Goal: Obtain resource: Obtain resource

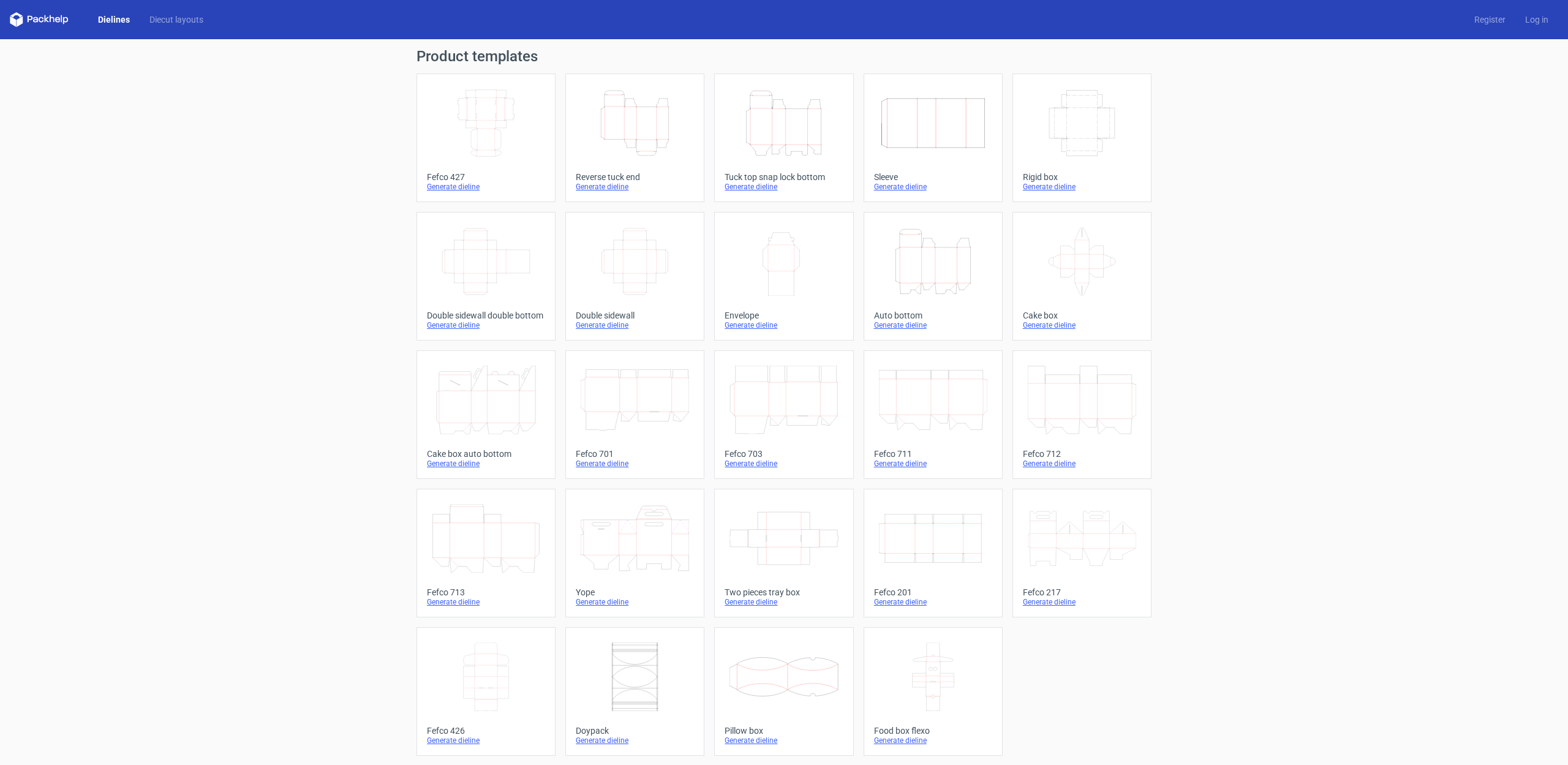
click at [469, 135] on icon "Width Depth Height" at bounding box center [486, 123] width 108 height 68
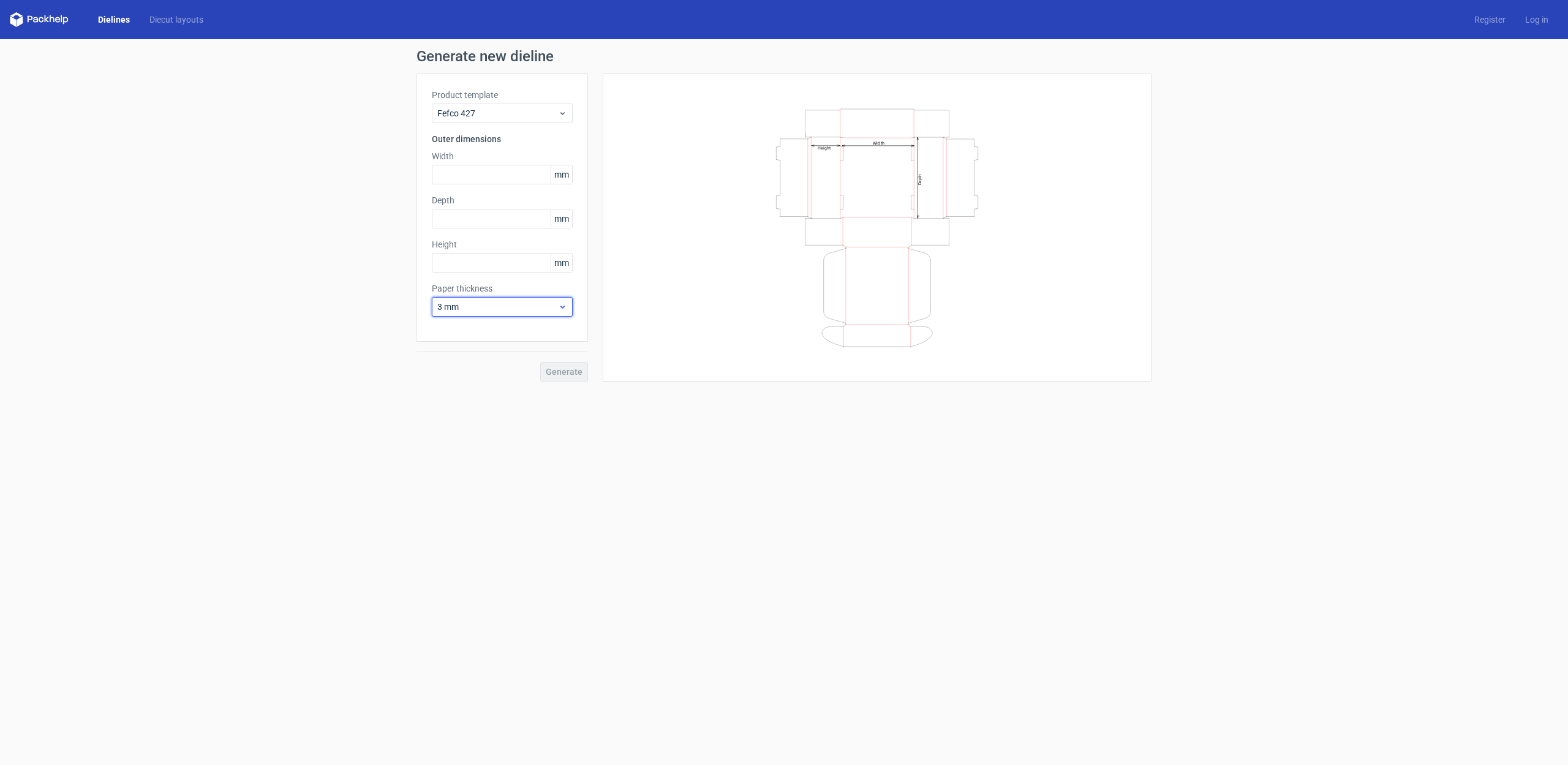
drag, startPoint x: 518, startPoint y: 305, endPoint x: 513, endPoint y: 311, distance: 7.8
click at [518, 305] on span "3 mm" at bounding box center [498, 307] width 121 height 13
click at [493, 397] on div "1.5 mm" at bounding box center [502, 392] width 131 height 19
click at [468, 173] on input "text" at bounding box center [502, 174] width 141 height 19
drag, startPoint x: 463, startPoint y: 175, endPoint x: 441, endPoint y: 175, distance: 22.0
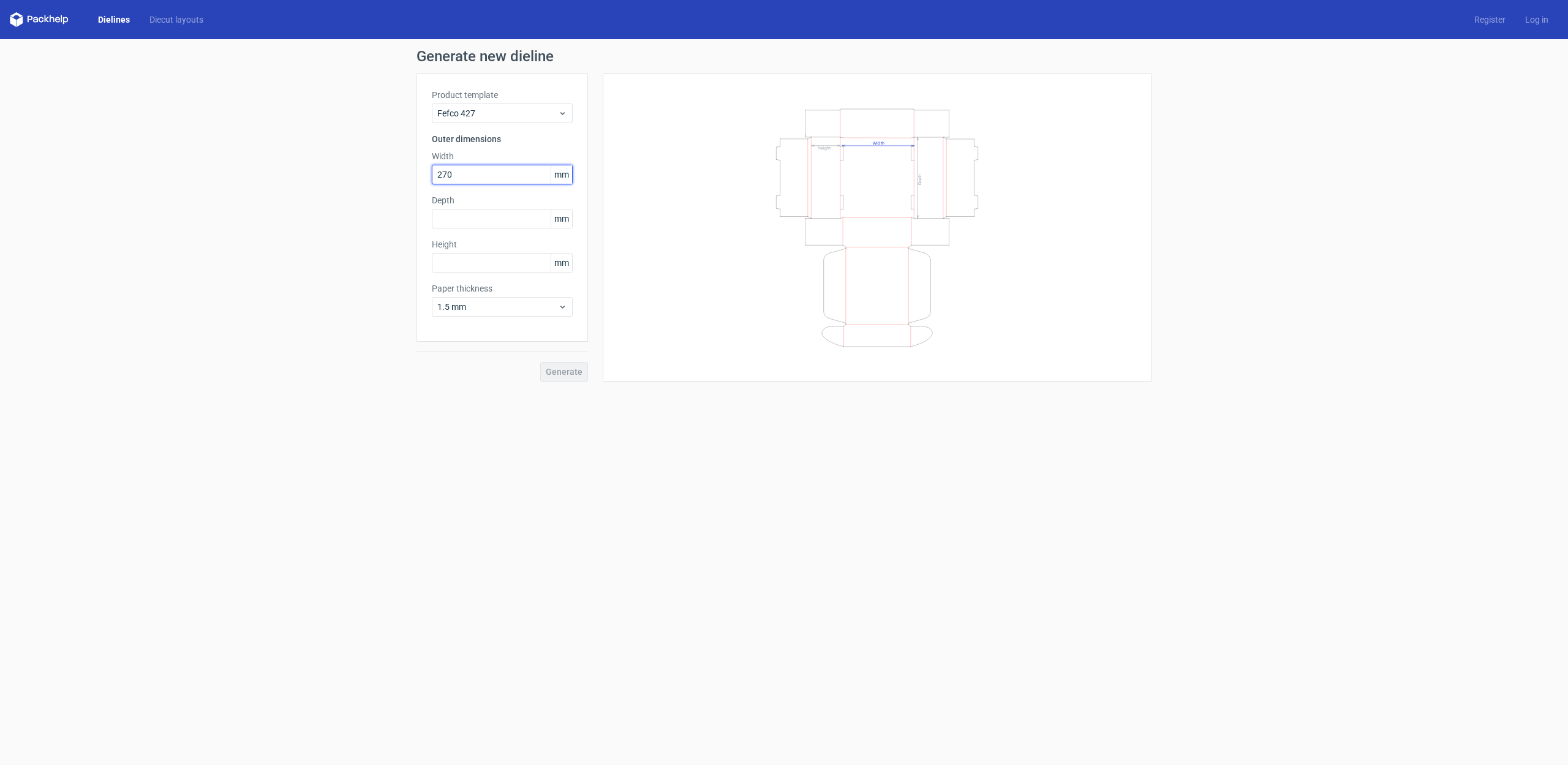
click at [441, 175] on input "270" at bounding box center [502, 174] width 141 height 19
type input "255"
click at [465, 216] on input "text" at bounding box center [502, 218] width 141 height 19
type input "265"
click at [469, 266] on input "text" at bounding box center [502, 263] width 141 height 19
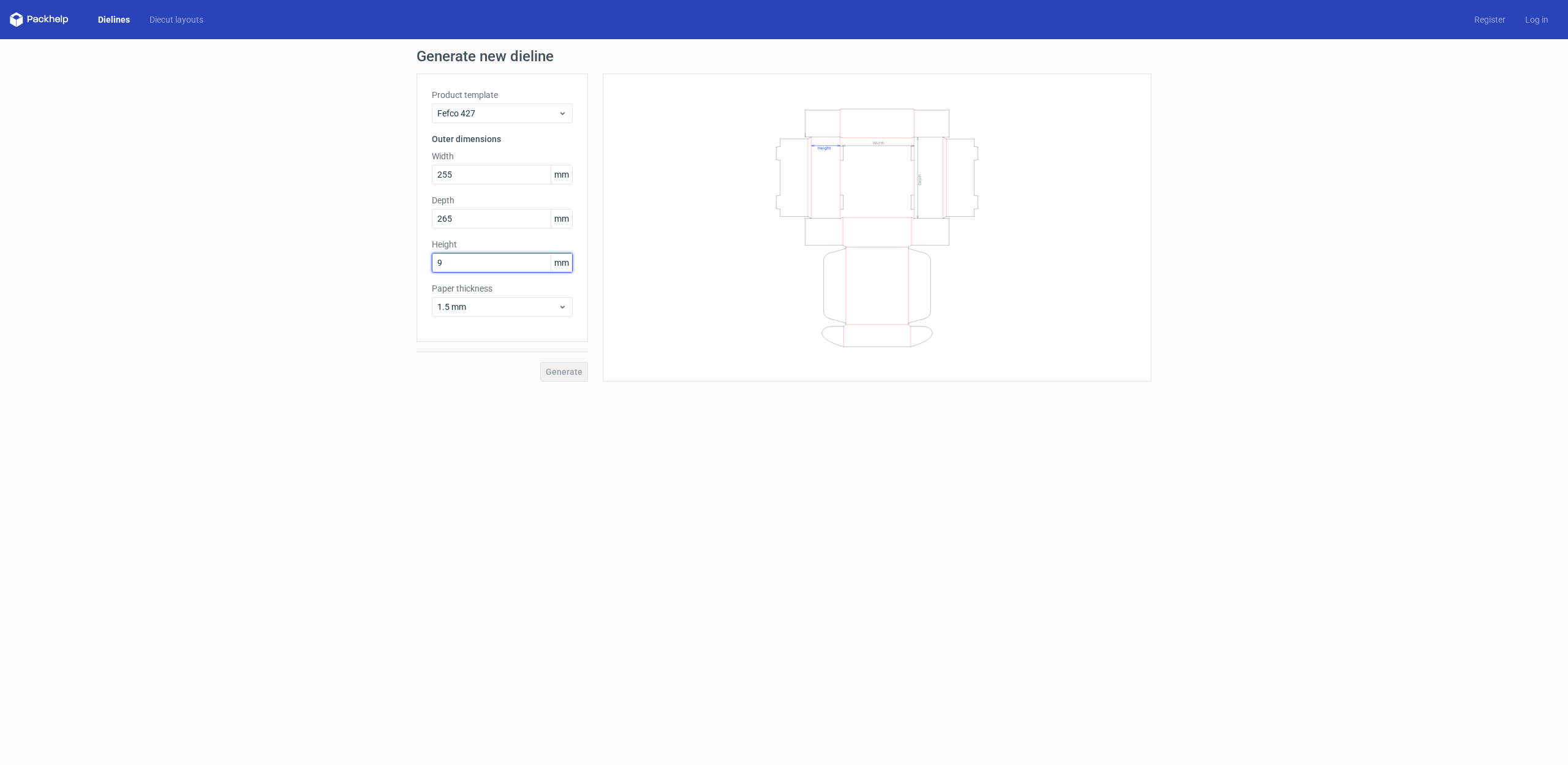
type input "97"
click at [558, 372] on span "Generate" at bounding box center [564, 372] width 37 height 9
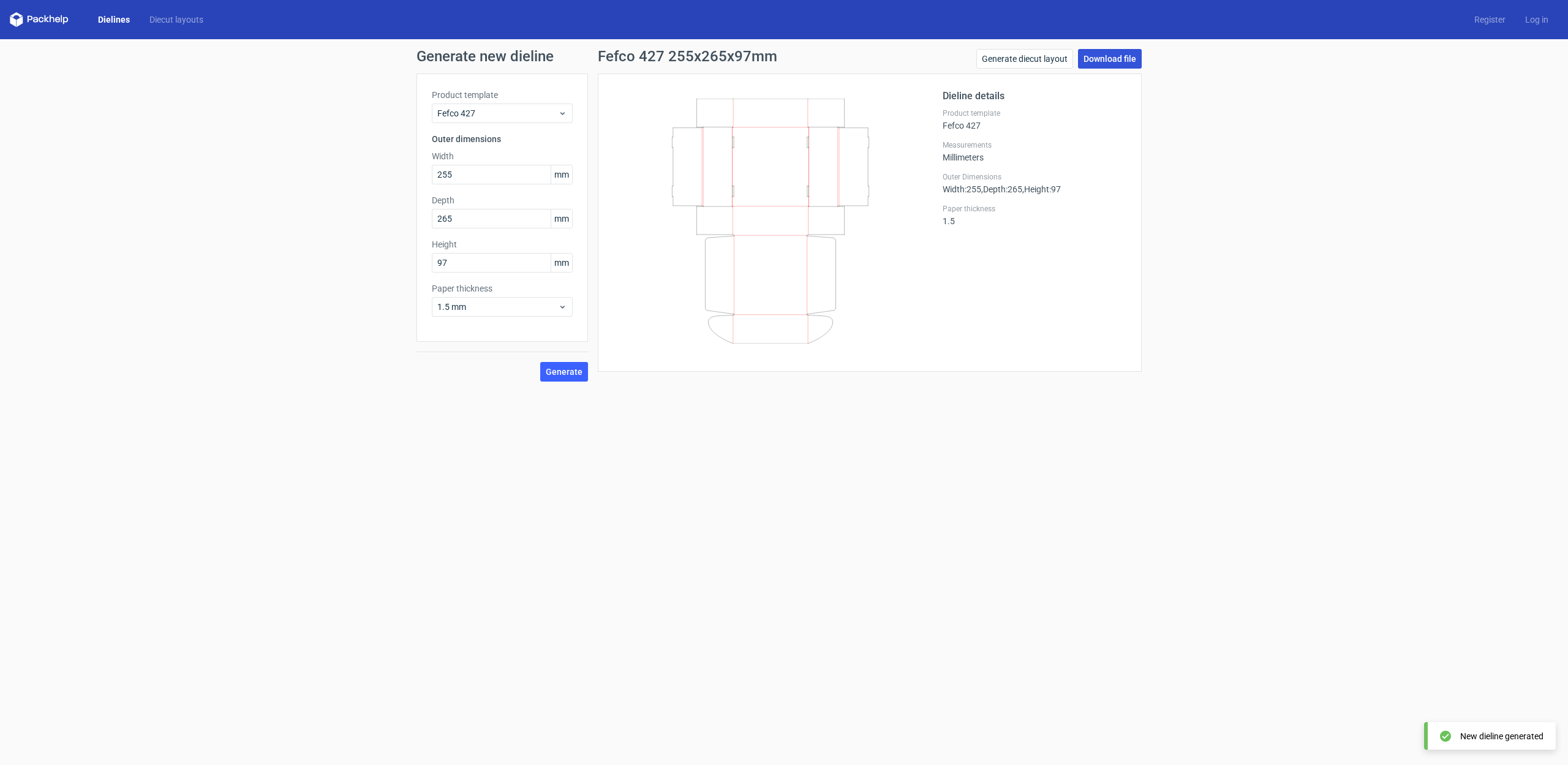
click at [1121, 58] on link "Download file" at bounding box center [1110, 58] width 64 height 19
